Goal: Task Accomplishment & Management: Complete application form

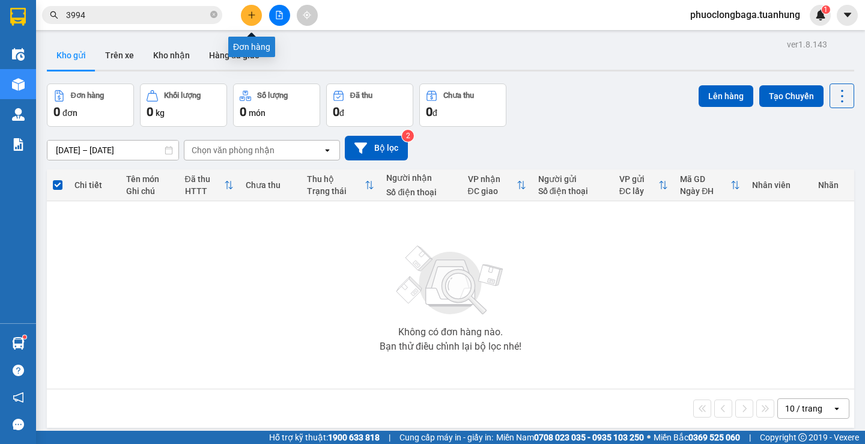
click at [250, 11] on icon "plus" at bounding box center [251, 15] width 8 height 8
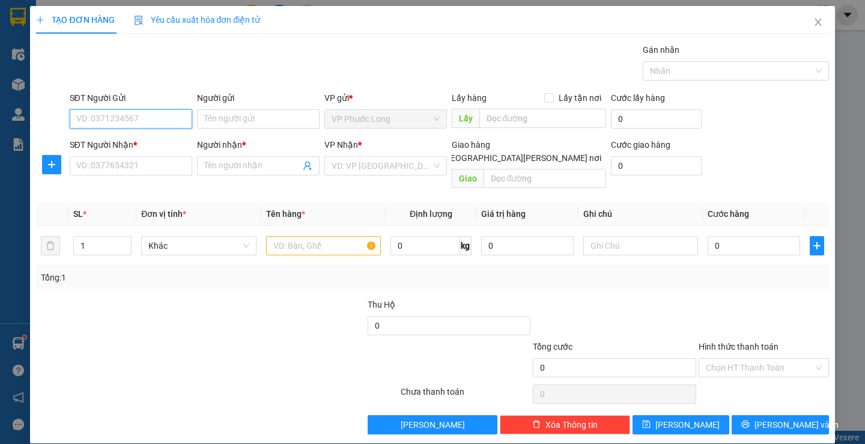
click at [122, 119] on input "SĐT Người Gửi" at bounding box center [131, 118] width 122 height 19
click at [149, 142] on div "0823233994 - PHỤNG" at bounding box center [129, 142] width 107 height 13
type input "0823233994"
type input "PHỤNG"
type input "0823233994"
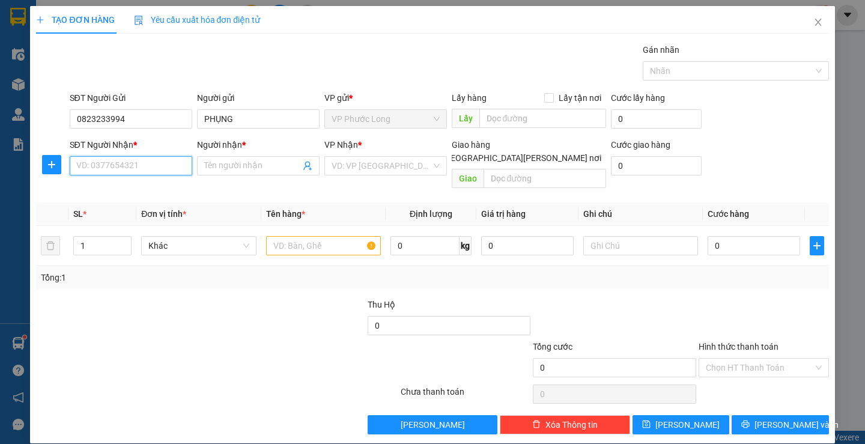
click at [145, 167] on input "SĐT Người Nhận *" at bounding box center [131, 165] width 122 height 19
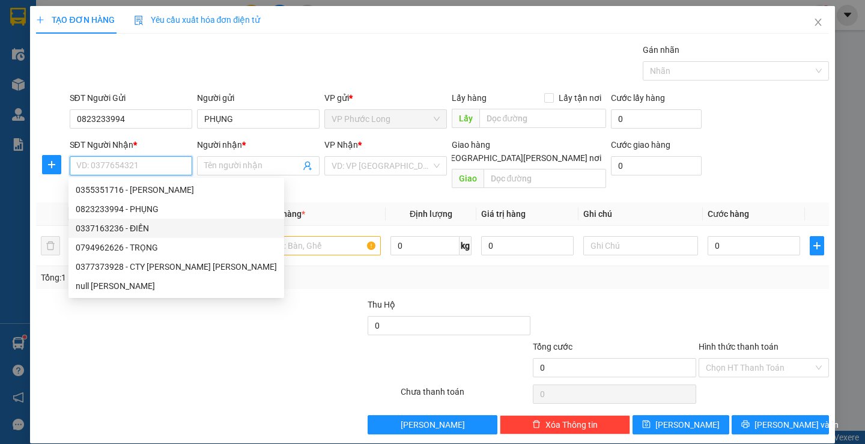
click at [153, 224] on div "0337163236 - ĐIỀN" at bounding box center [176, 228] width 201 height 13
type input "0337163236"
type input "ĐIỀN"
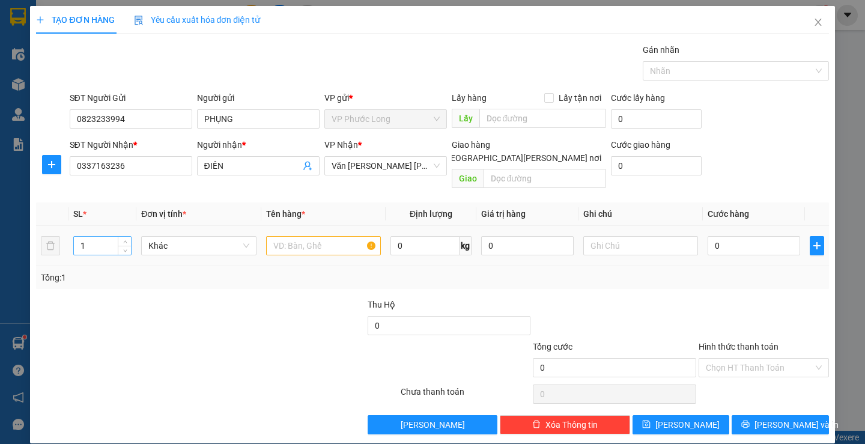
click at [106, 237] on input "1" at bounding box center [102, 246] width 57 height 18
type input "4"
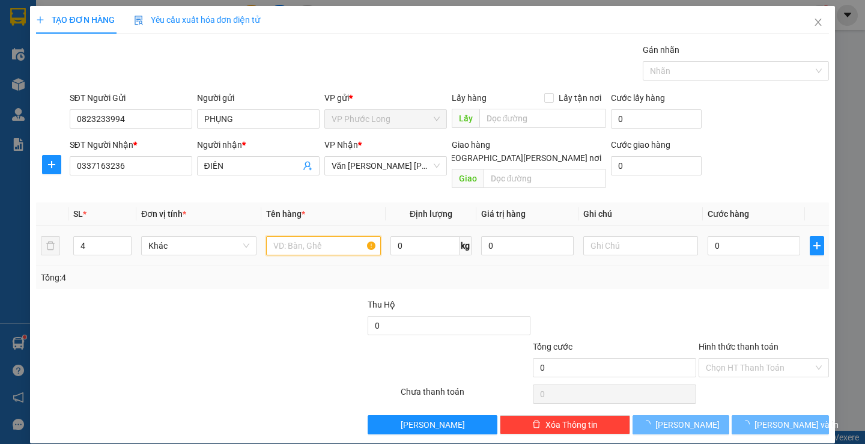
click at [320, 236] on input "text" at bounding box center [323, 245] width 115 height 19
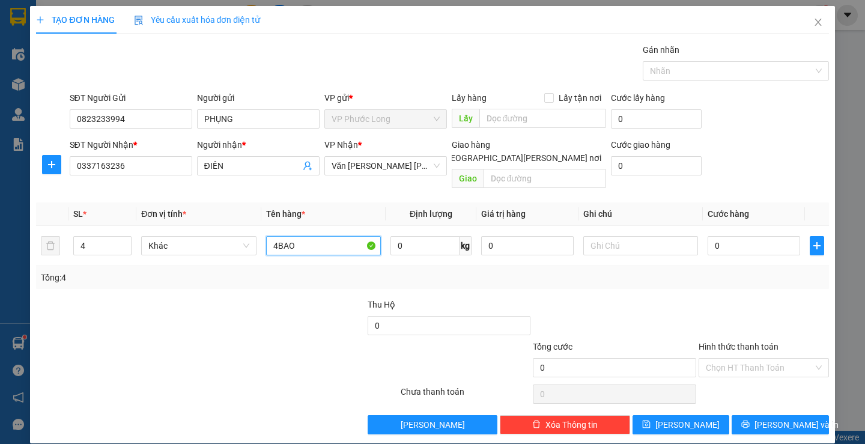
type input "4BAO"
click at [659, 283] on div "Transit Pickup Surcharge Ids Transit Deliver Surcharge Ids Transit Deliver Surc…" at bounding box center [432, 238] width 792 height 391
click at [707, 236] on input "0" at bounding box center [753, 245] width 92 height 19
type input "2"
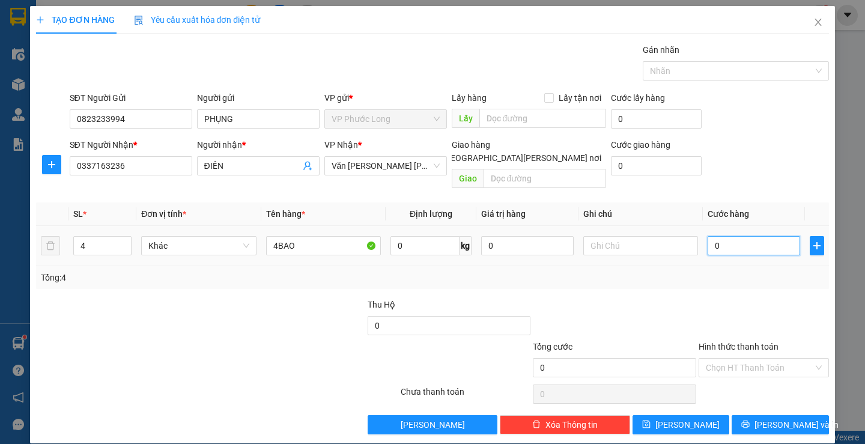
type input "2"
type input "20"
type input "200"
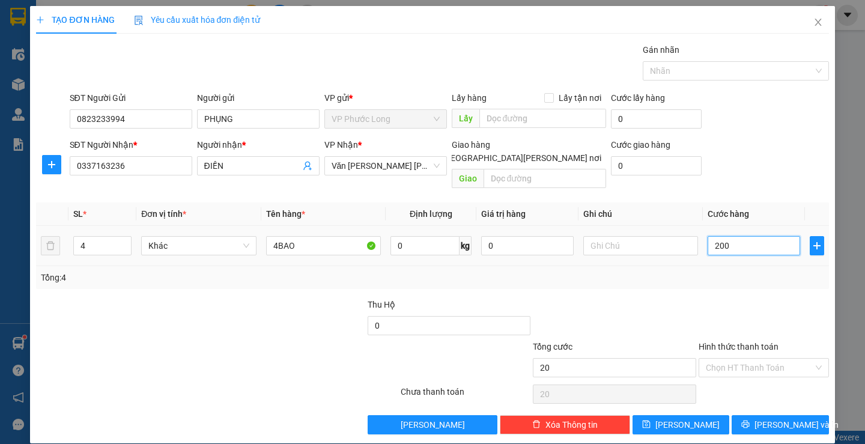
type input "200"
type input "200.000"
click at [736, 271] on div "Tổng: 4" at bounding box center [432, 277] width 782 height 13
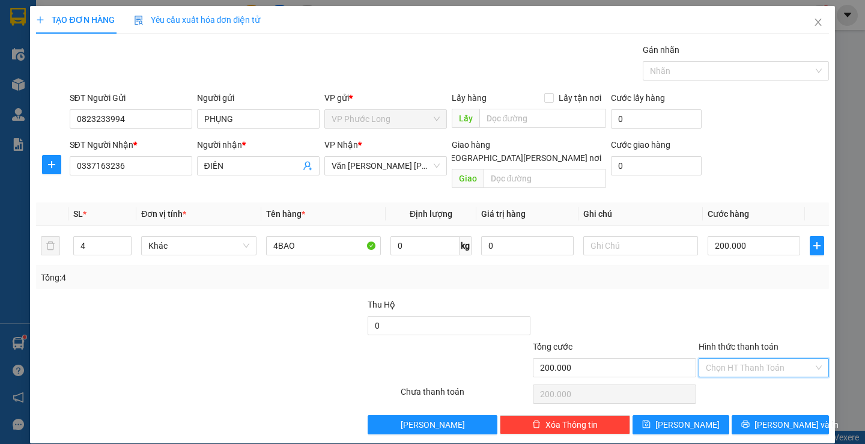
click at [741, 358] on input "Hình thức thanh toán" at bounding box center [758, 367] width 107 height 18
click at [748, 375] on div "Tại văn phòng" at bounding box center [756, 378] width 114 height 13
type input "0"
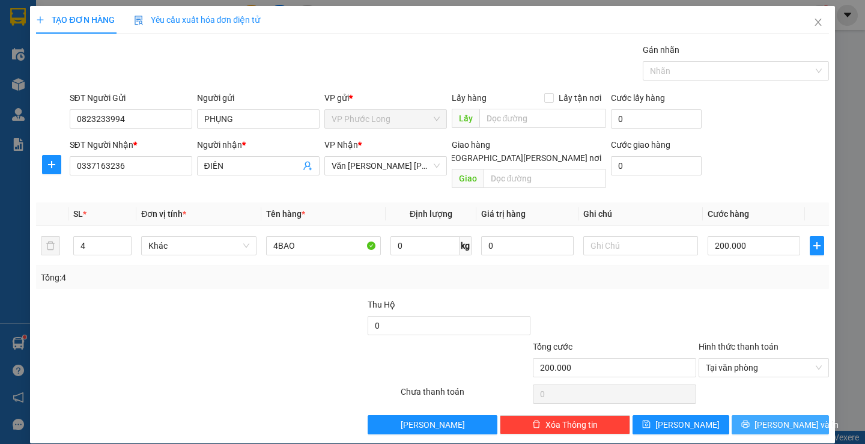
click at [781, 418] on span "[PERSON_NAME] và In" at bounding box center [796, 424] width 84 height 13
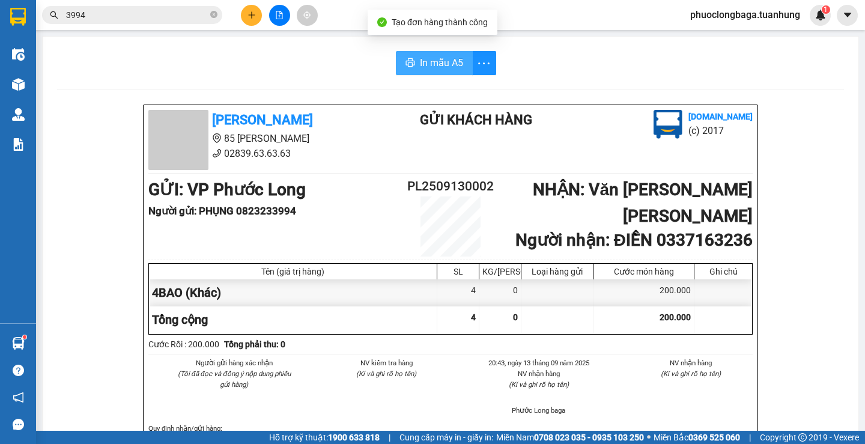
click at [420, 62] on span "In mẫu A5" at bounding box center [441, 62] width 43 height 15
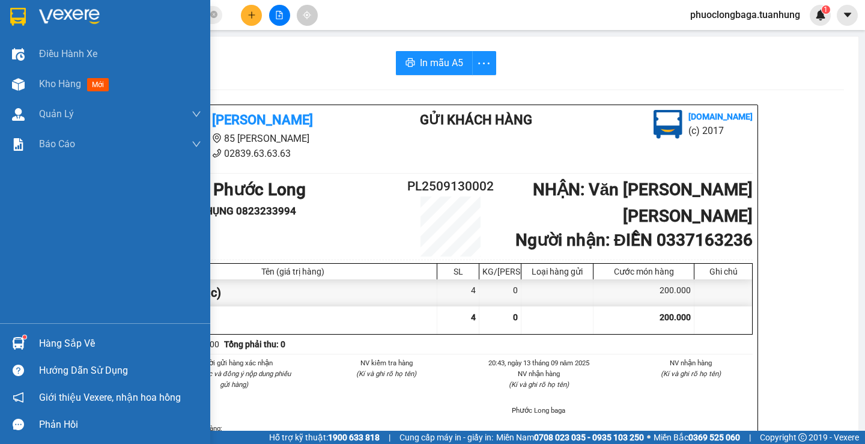
click at [50, 343] on div "Hàng sắp về" at bounding box center [120, 343] width 162 height 18
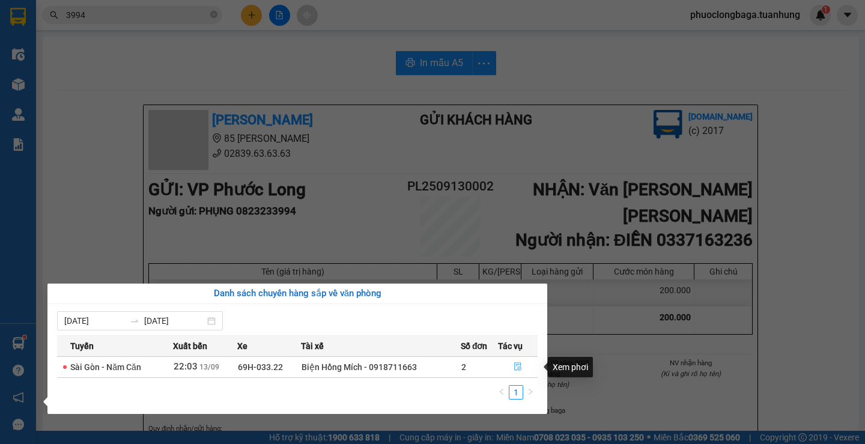
click at [512, 364] on button "button" at bounding box center [517, 366] width 38 height 19
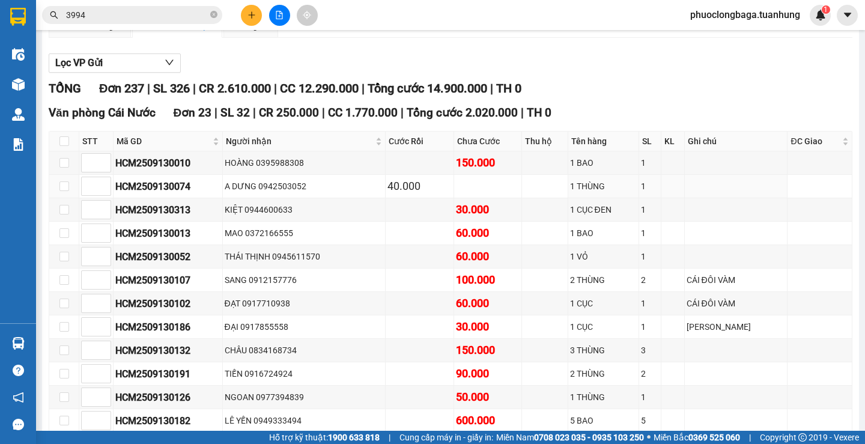
type input "[DATE]"
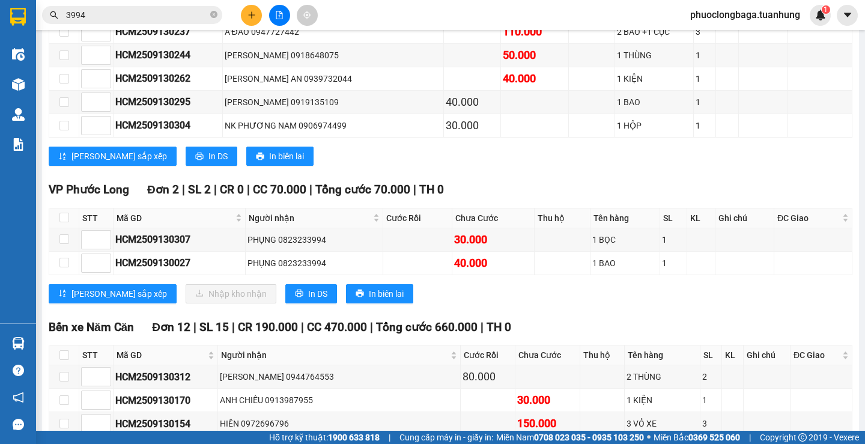
scroll to position [5554, 0]
